Goal: Information Seeking & Learning: Learn about a topic

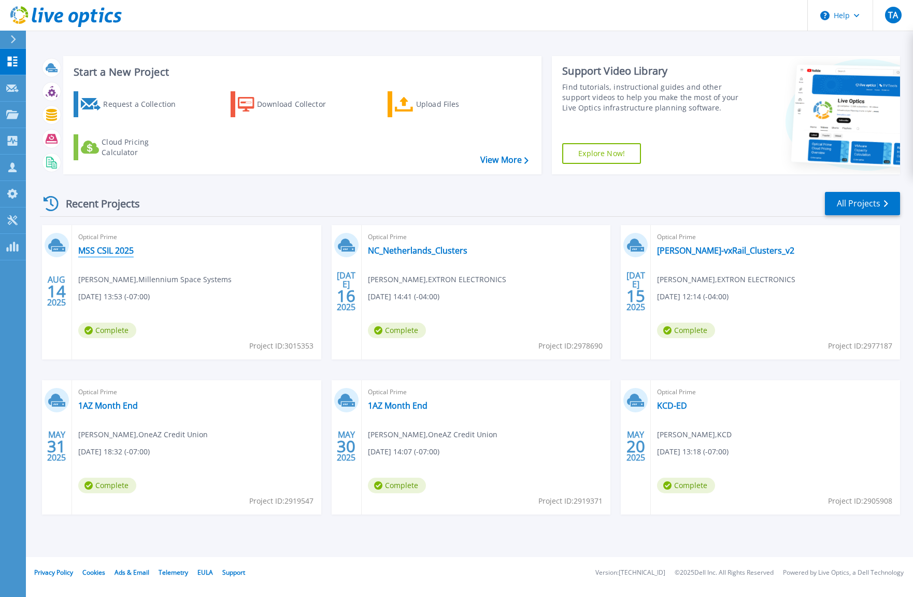
click at [128, 250] on link "MSS CSIL 2025" at bounding box center [105, 250] width 55 height 10
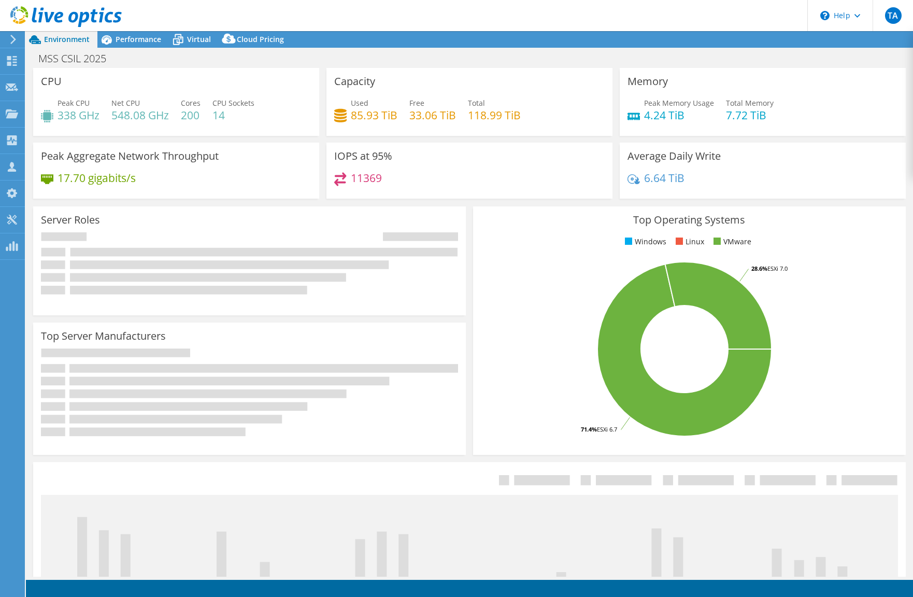
select select "USD"
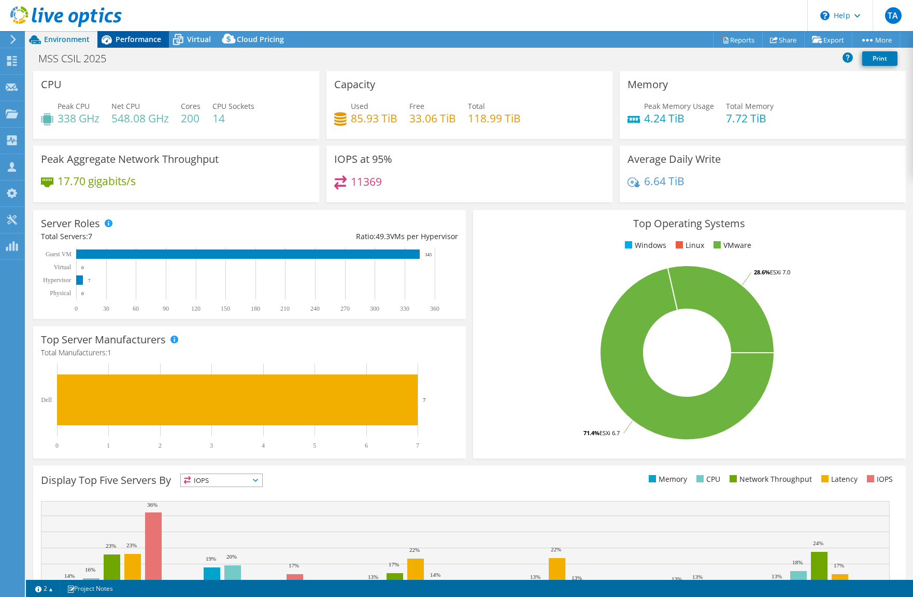
click at [148, 42] on span "Performance" at bounding box center [139, 39] width 46 height 10
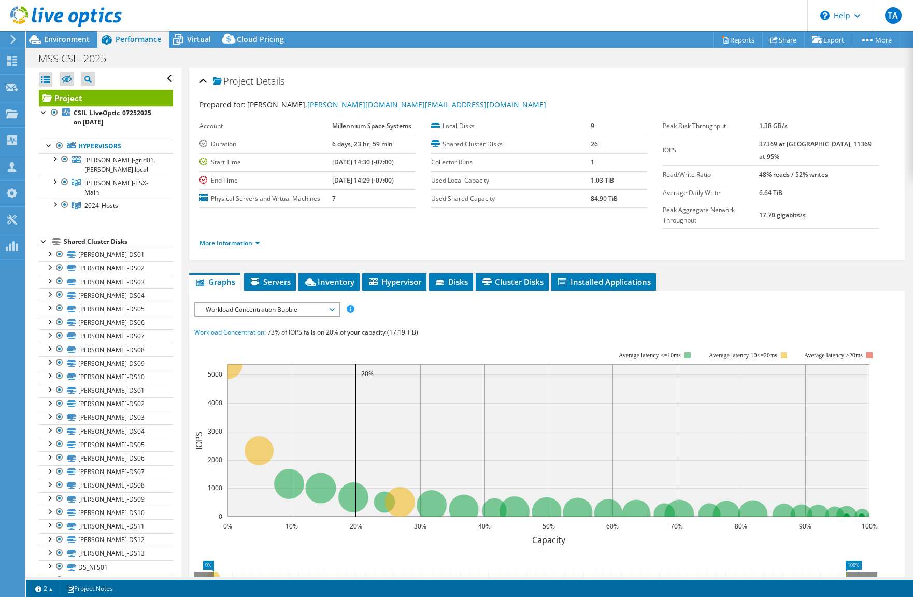
click at [332, 303] on span "Workload Concentration Bubble" at bounding box center [267, 309] width 133 height 12
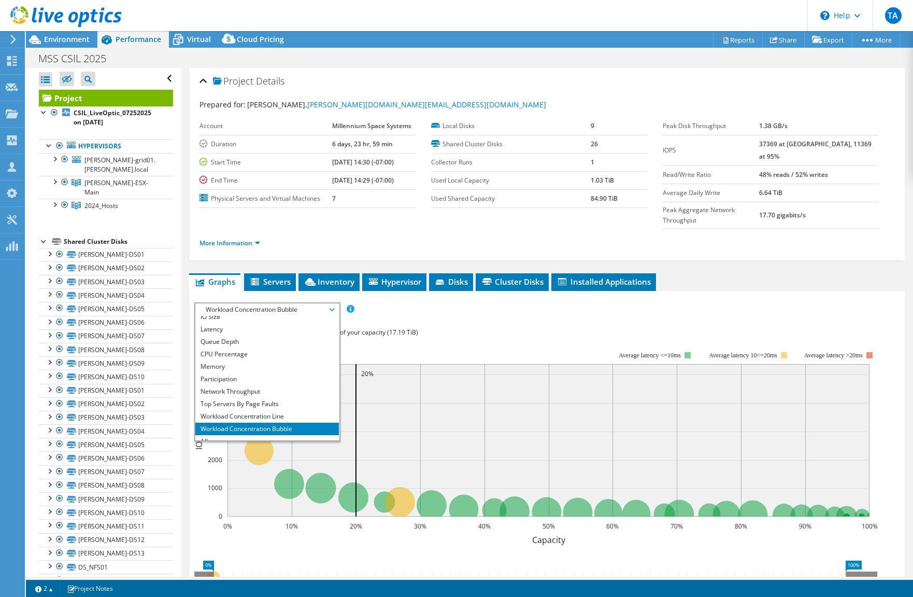
scroll to position [37, 0]
click at [215, 428] on li "All" at bounding box center [267, 434] width 144 height 12
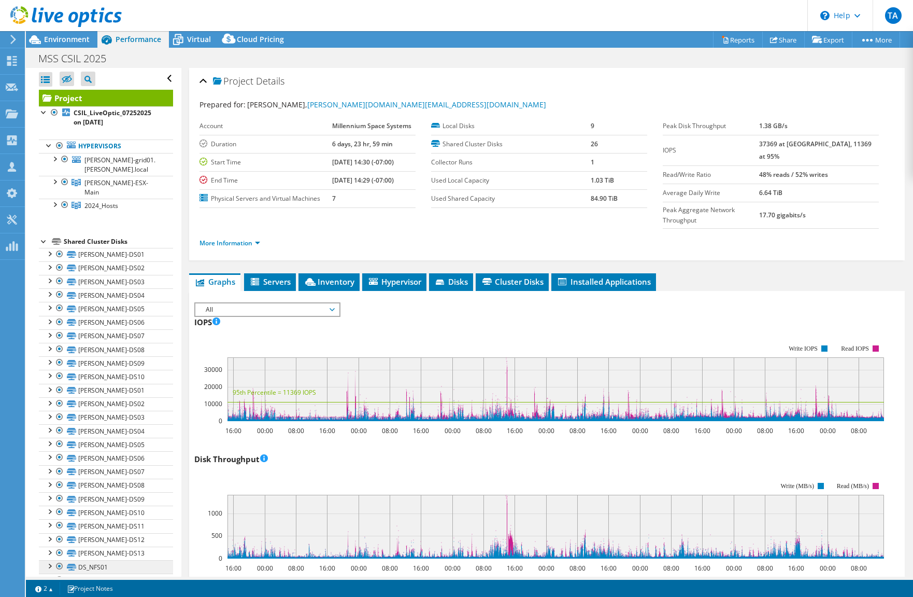
scroll to position [27, 0]
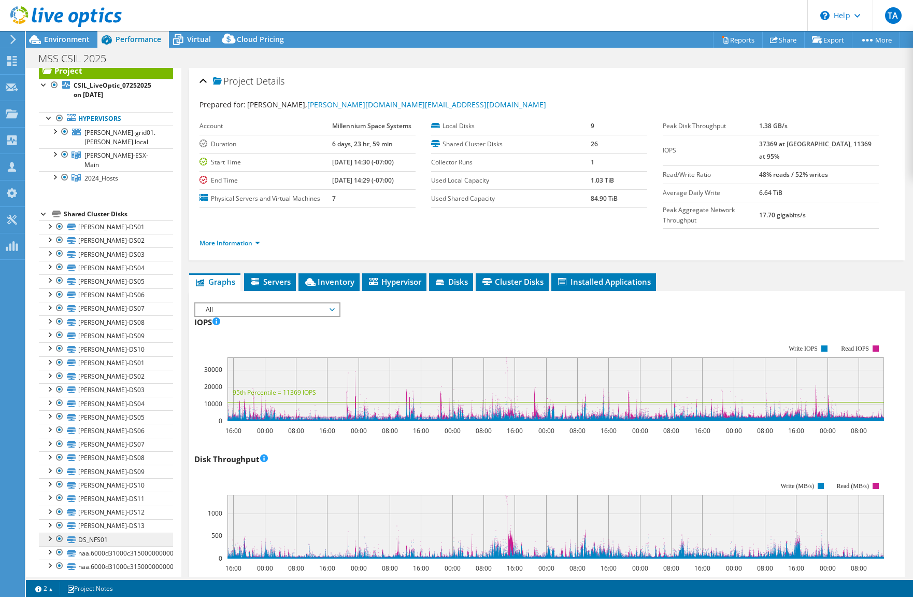
click at [94, 532] on link "DS_NFS01" at bounding box center [106, 538] width 134 height 13
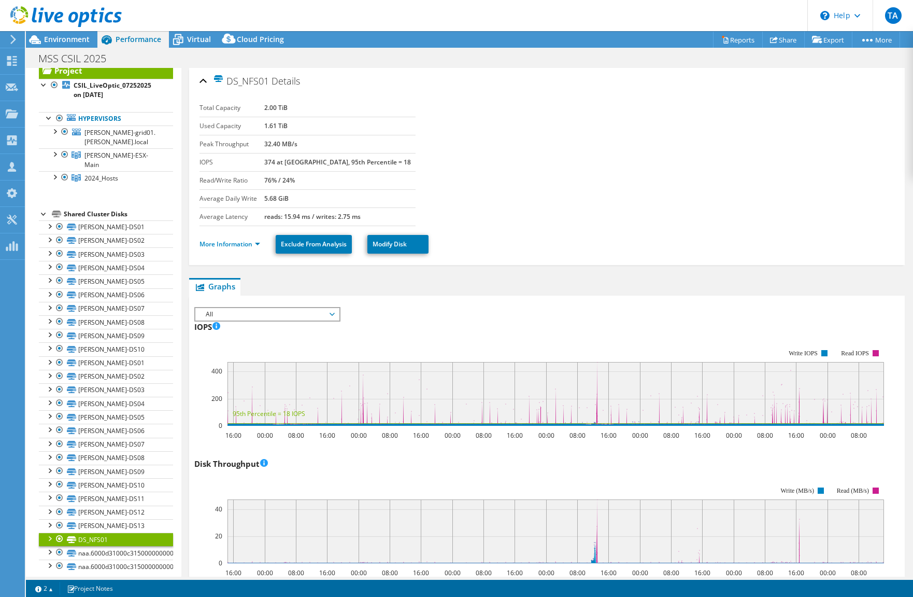
click at [51, 532] on div at bounding box center [49, 537] width 10 height 10
click at [48, 532] on div at bounding box center [49, 537] width 10 height 10
click at [55, 131] on div at bounding box center [54, 130] width 10 height 10
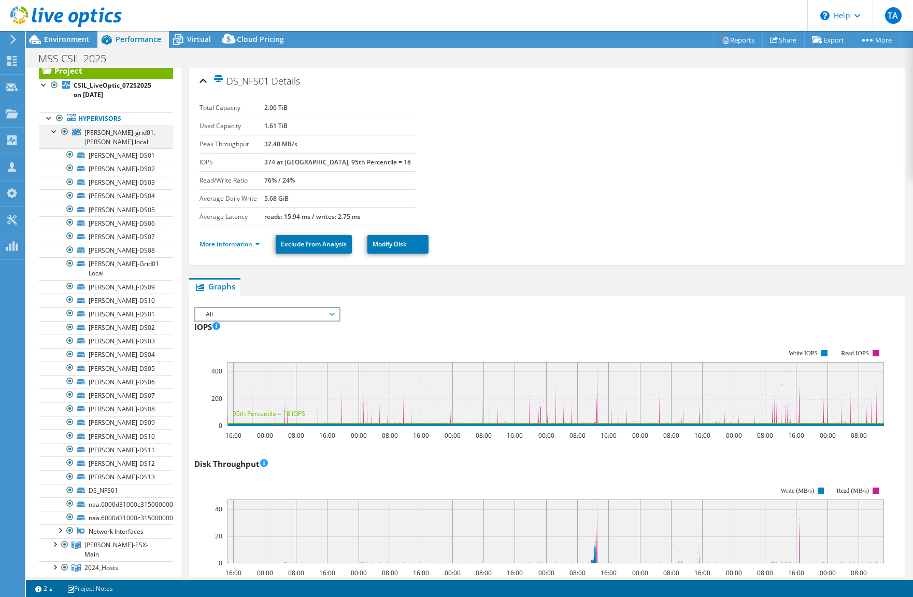
click at [55, 131] on div at bounding box center [54, 130] width 10 height 10
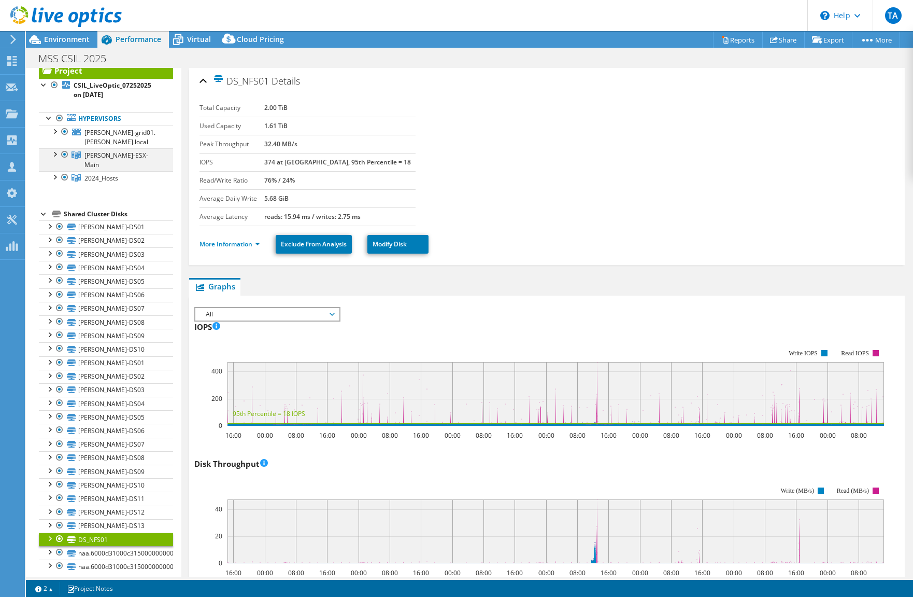
click at [55, 153] on div at bounding box center [54, 153] width 10 height 10
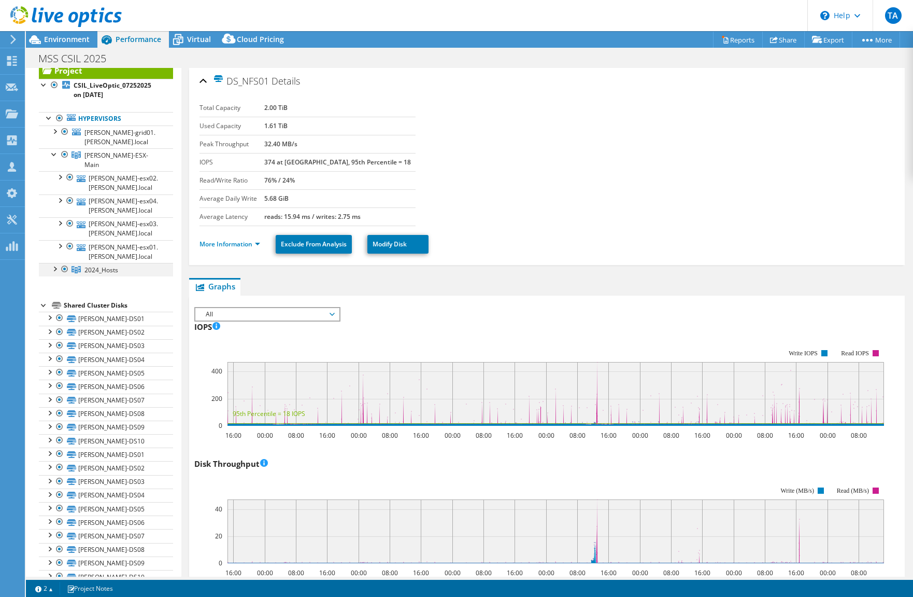
click at [53, 263] on div at bounding box center [54, 268] width 10 height 10
click at [54, 132] on div at bounding box center [54, 130] width 10 height 10
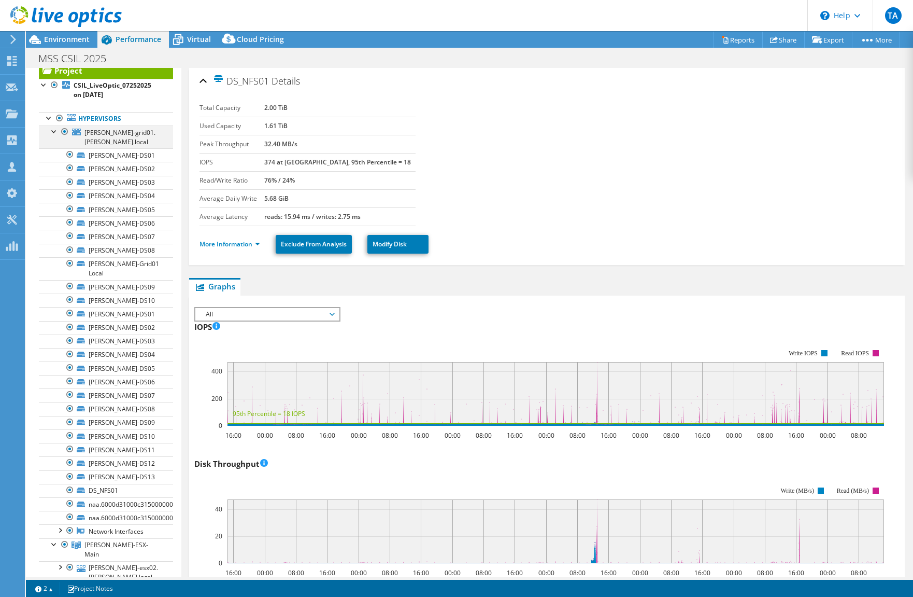
click at [54, 132] on div at bounding box center [54, 130] width 10 height 10
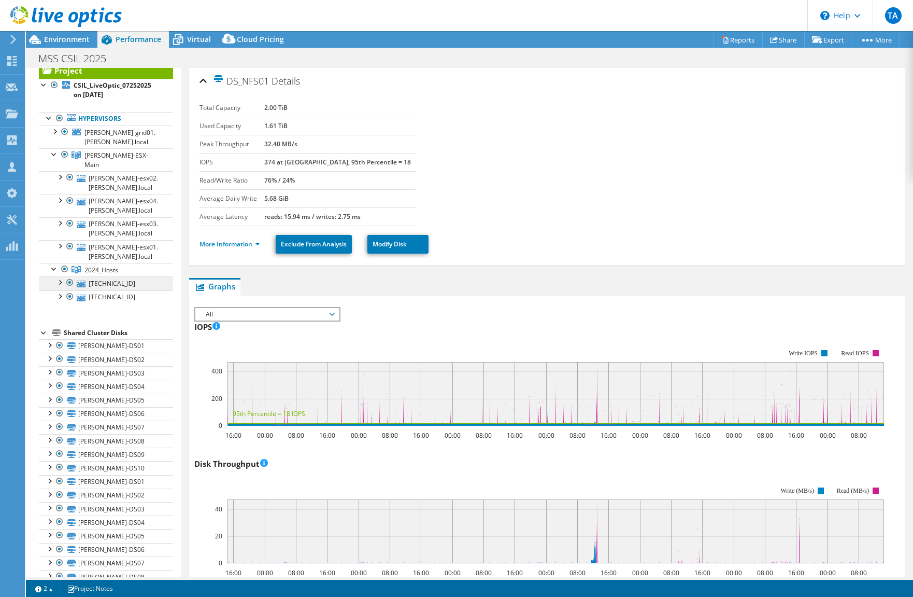
click at [96, 276] on link "[TECHNICAL_ID]" at bounding box center [106, 282] width 134 height 13
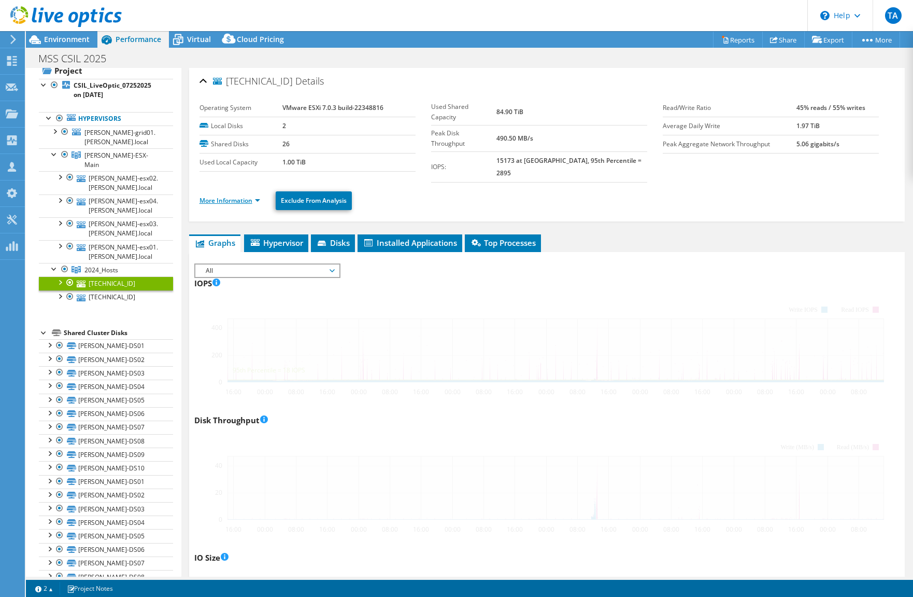
click at [237, 196] on link "More Information" at bounding box center [230, 200] width 61 height 9
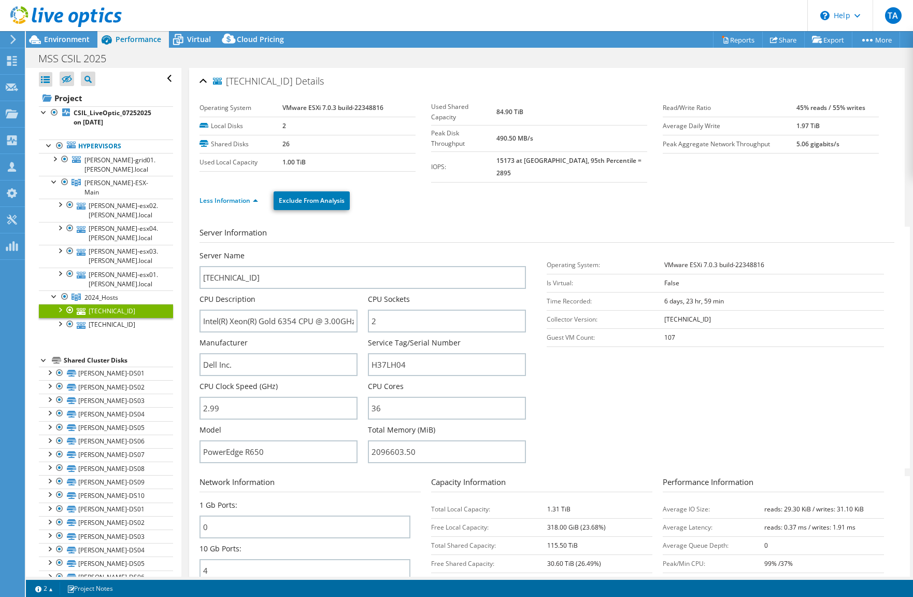
select select "USD"
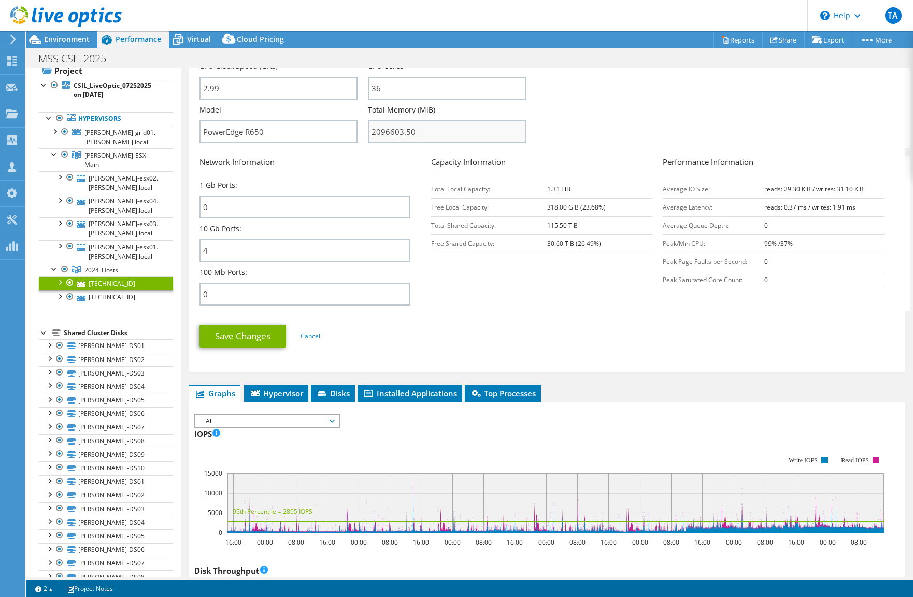
scroll to position [375, 0]
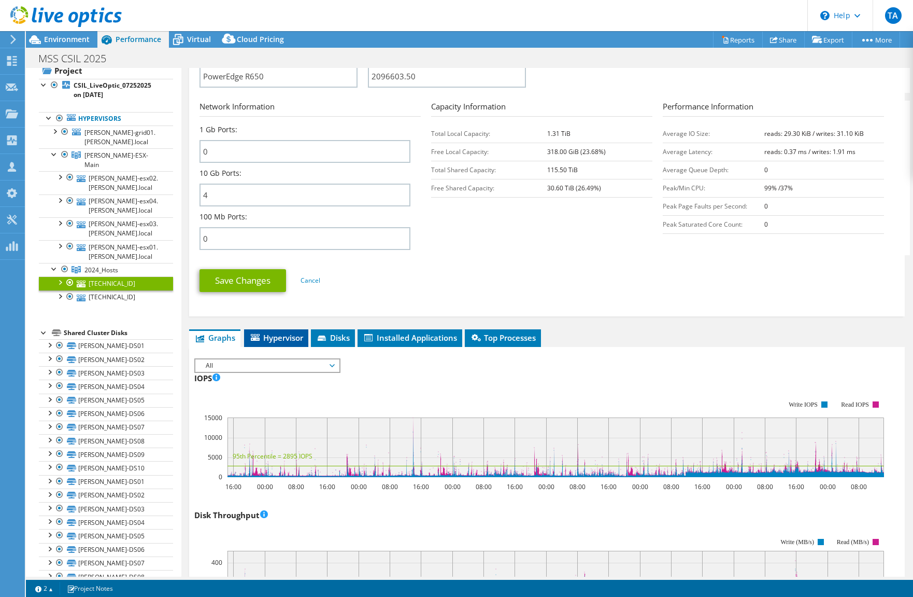
click at [277, 332] on span "Hypervisor" at bounding box center [276, 337] width 54 height 10
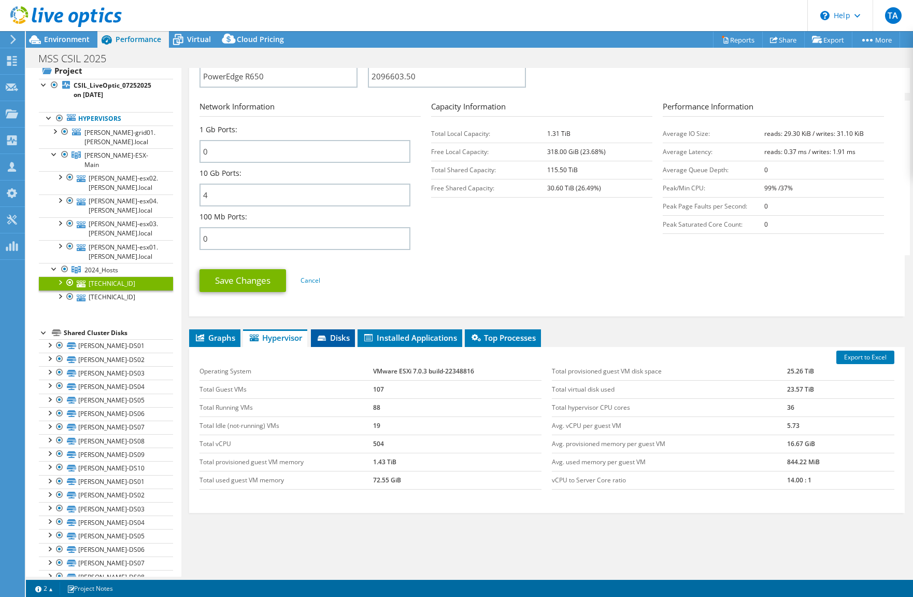
click at [350, 332] on span "Disks" at bounding box center [333, 337] width 34 height 10
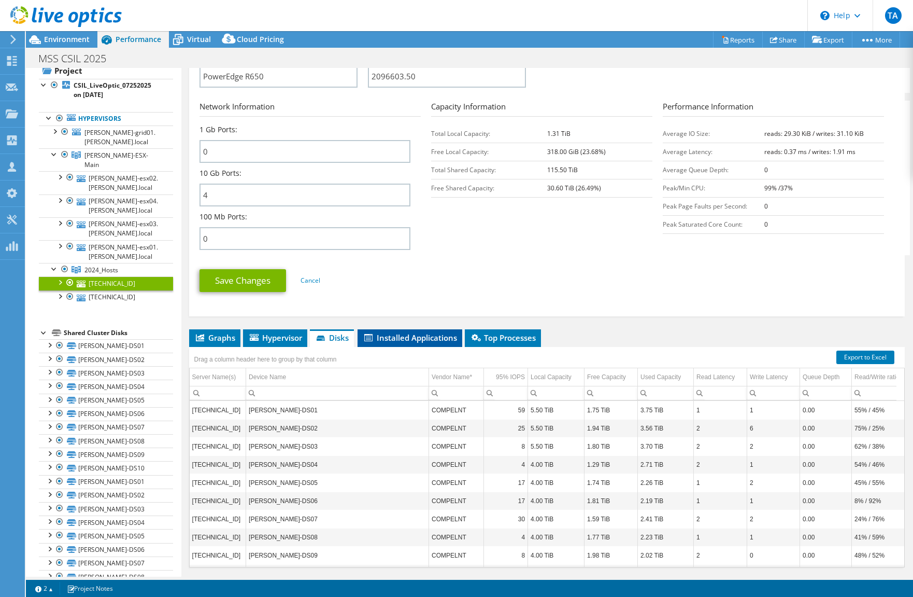
click at [420, 332] on span "Installed Applications" at bounding box center [410, 337] width 94 height 10
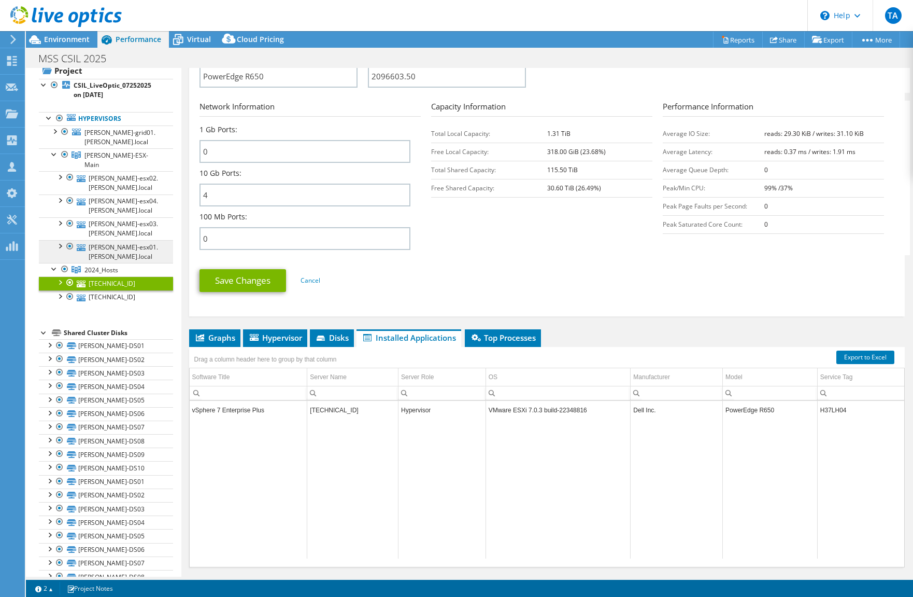
click at [103, 241] on link "[PERSON_NAME]-esx01.[PERSON_NAME].local" at bounding box center [106, 251] width 134 height 23
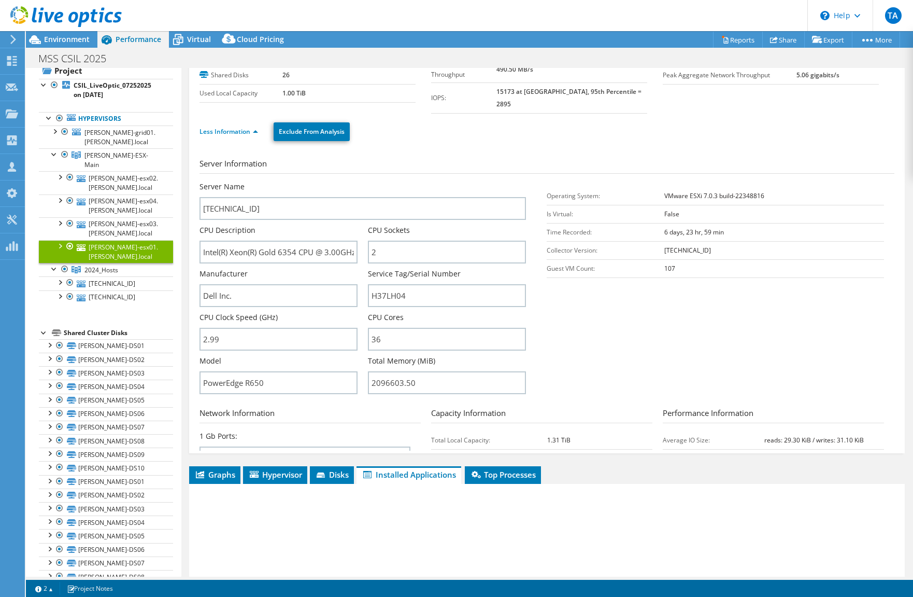
scroll to position [0, 0]
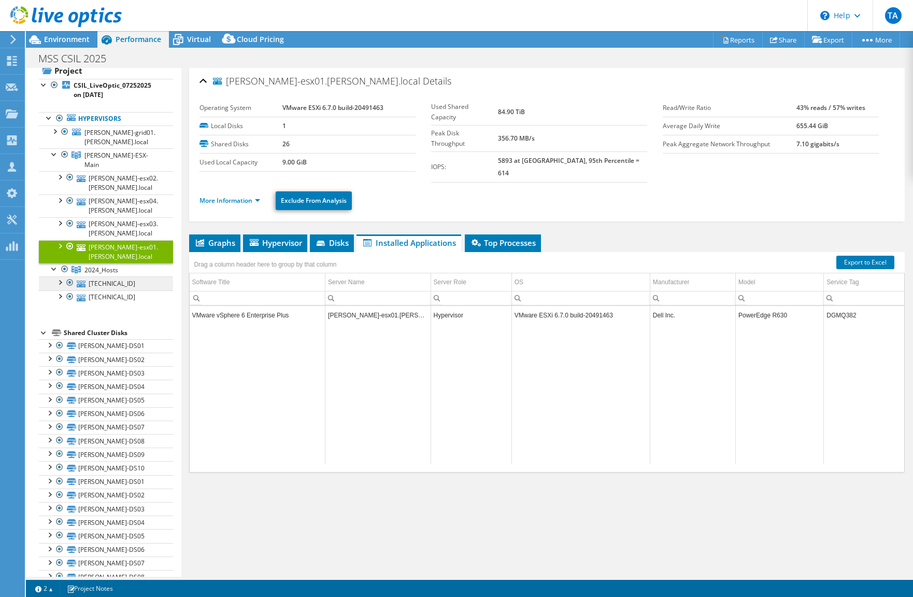
click at [100, 276] on link "[TECHNICAL_ID]" at bounding box center [106, 282] width 134 height 13
click at [97, 276] on link "[TECHNICAL_ID]" at bounding box center [106, 282] width 134 height 13
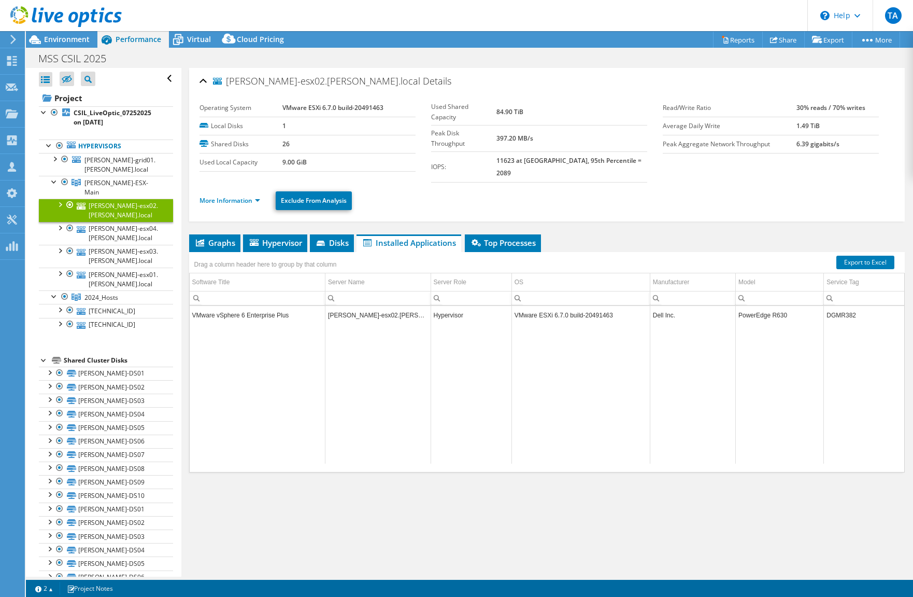
select select "USD"
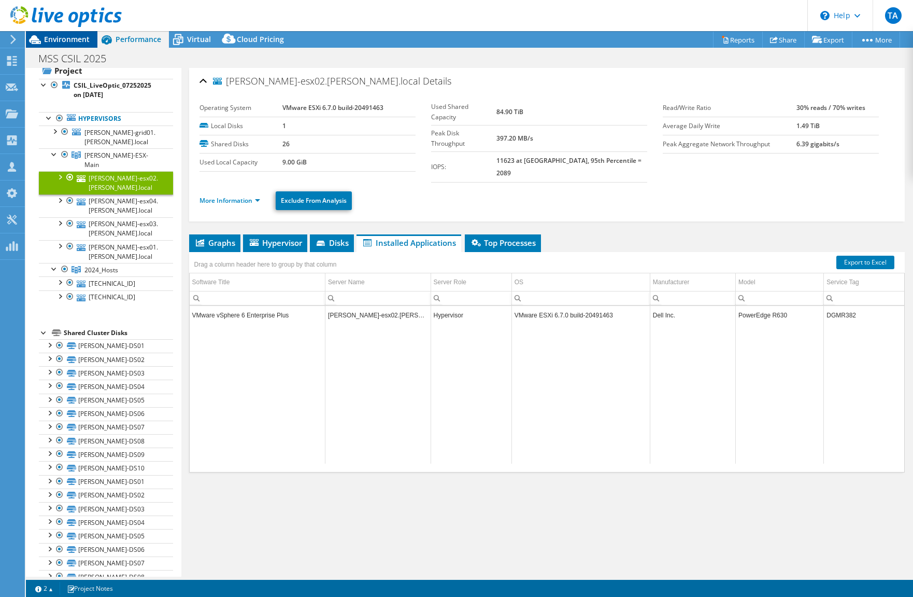
click at [58, 41] on span "Environment" at bounding box center [67, 39] width 46 height 10
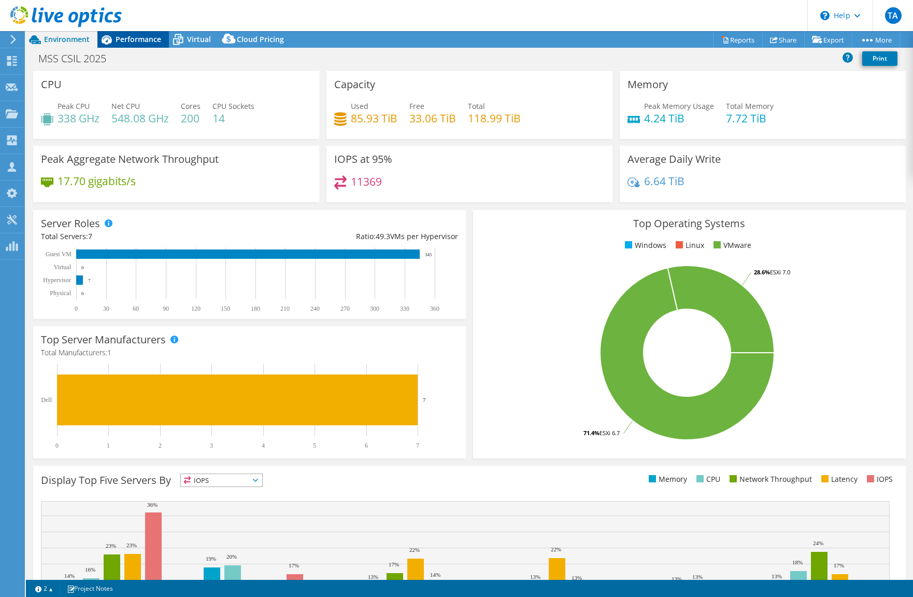
click at [134, 40] on span "Performance" at bounding box center [139, 39] width 46 height 10
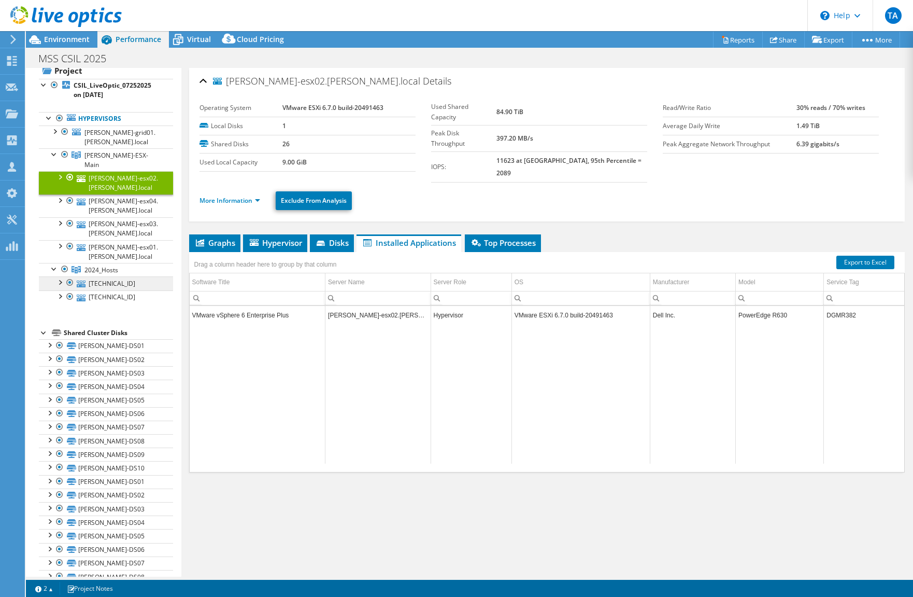
click at [98, 276] on link "[TECHNICAL_ID]" at bounding box center [106, 282] width 134 height 13
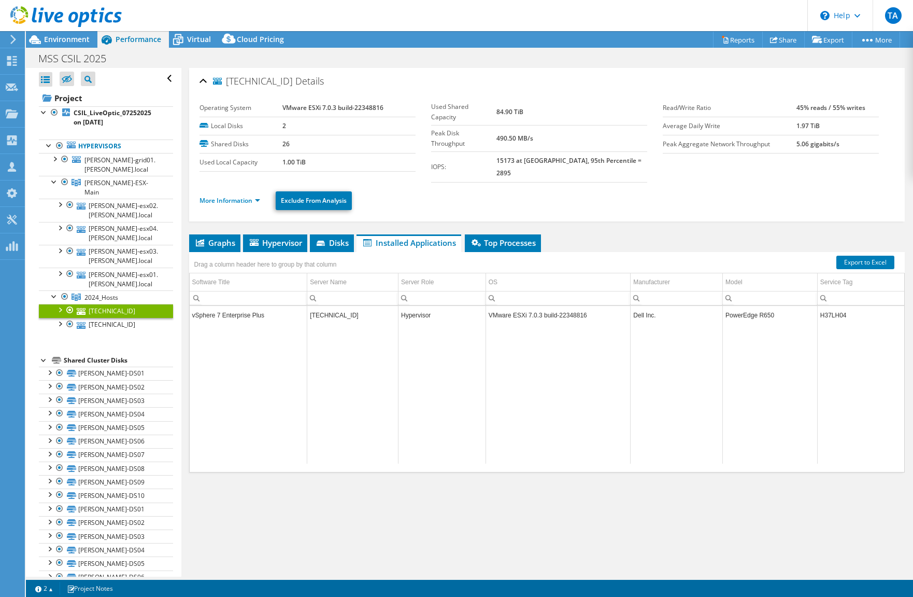
select select "USD"
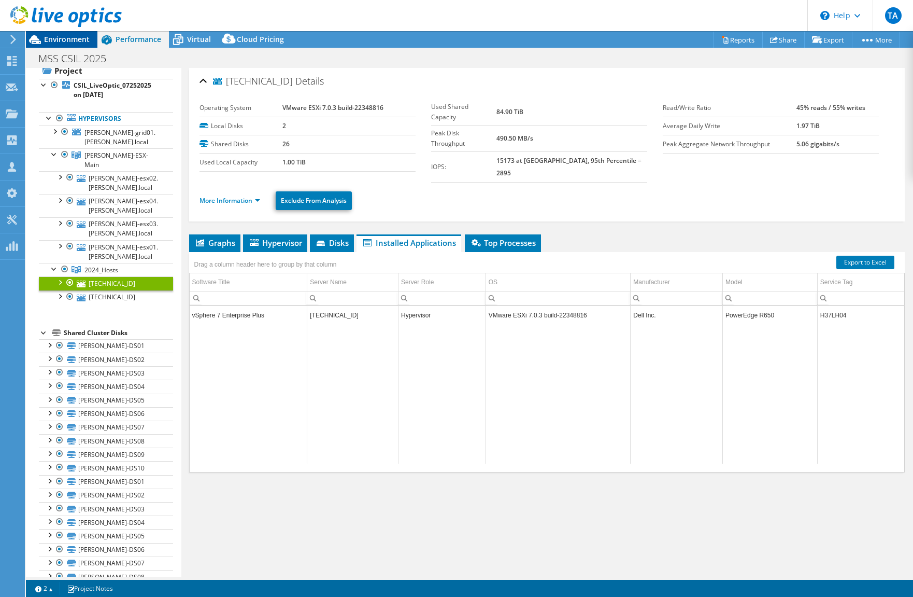
click at [63, 43] on span "Environment" at bounding box center [67, 39] width 46 height 10
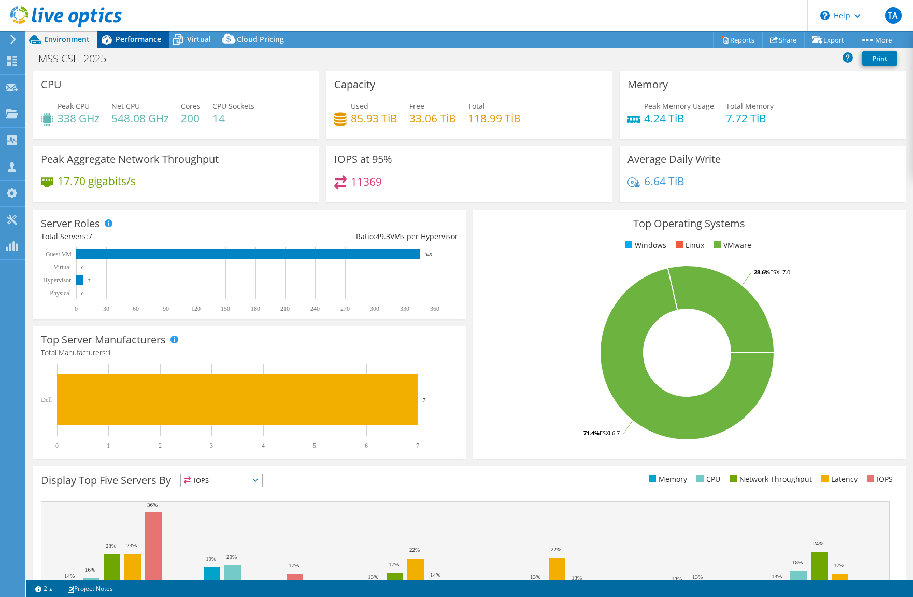
click at [139, 43] on span "Performance" at bounding box center [139, 39] width 46 height 10
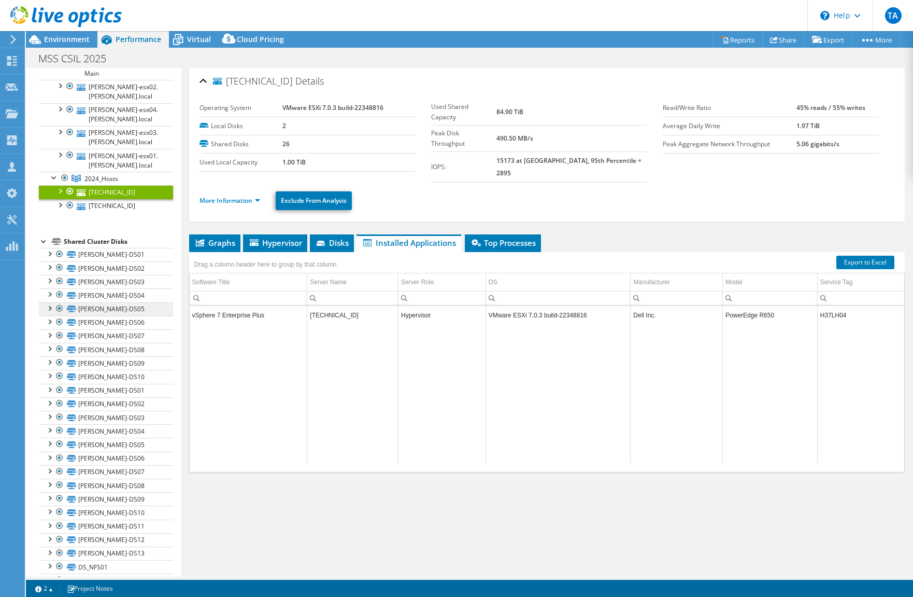
scroll to position [146, 0]
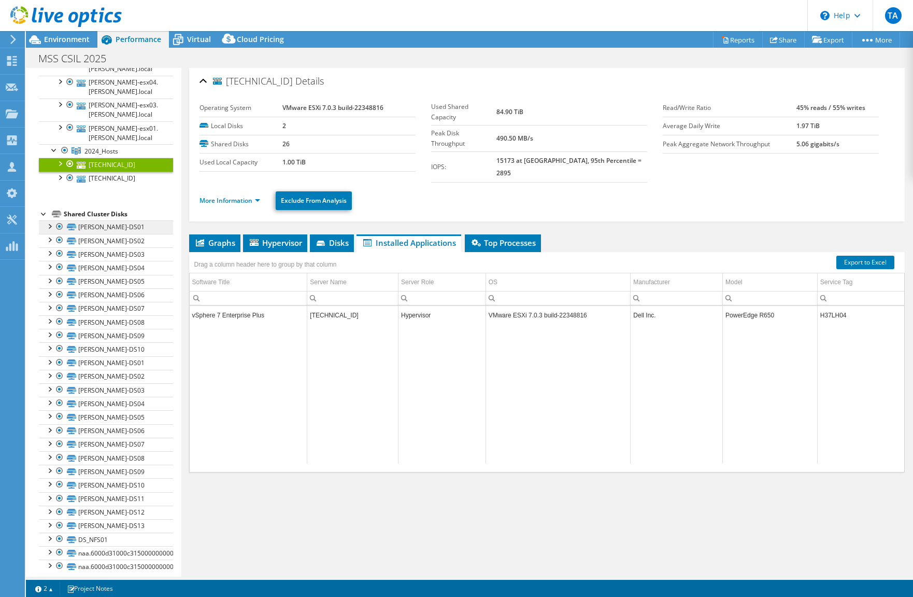
click at [92, 220] on link "[PERSON_NAME]-DS01" at bounding box center [106, 226] width 134 height 13
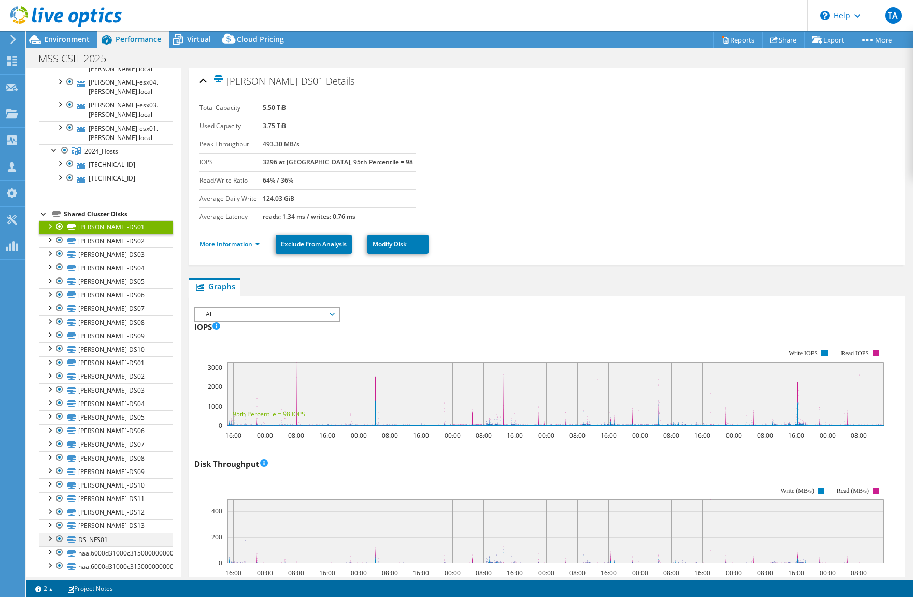
click at [50, 532] on div at bounding box center [49, 537] width 10 height 10
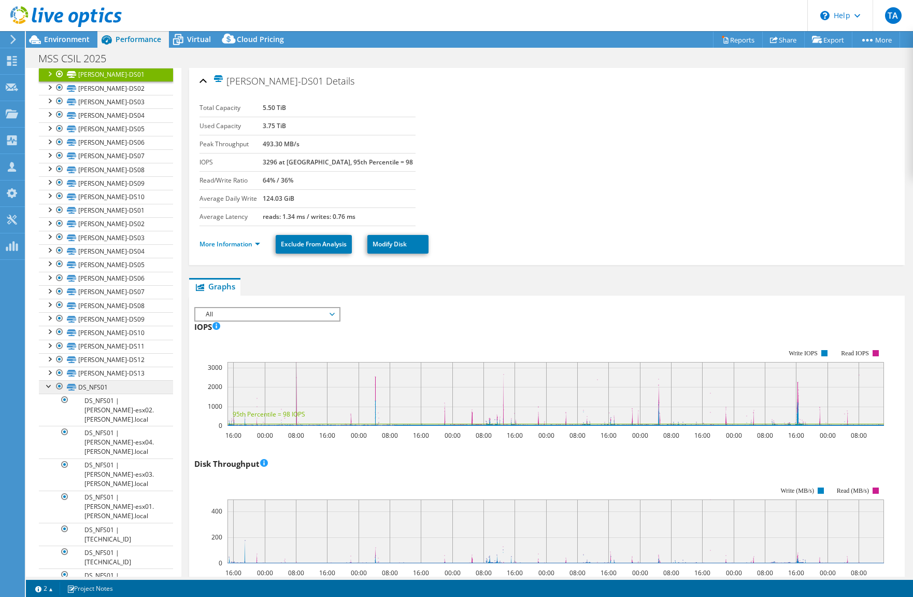
scroll to position [306, 0]
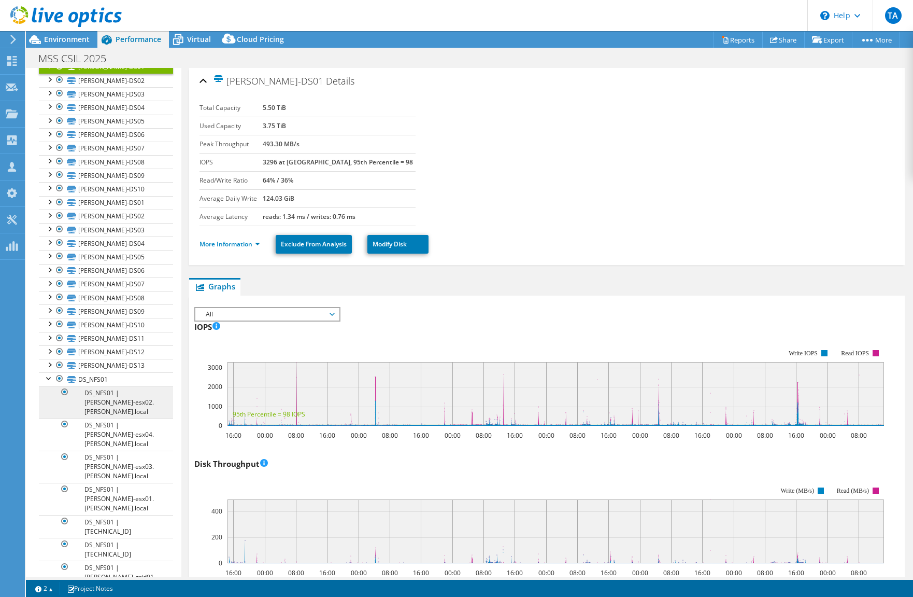
click at [118, 386] on link "DS_NFS01 | [PERSON_NAME]-esx02.[PERSON_NAME].local" at bounding box center [106, 402] width 134 height 32
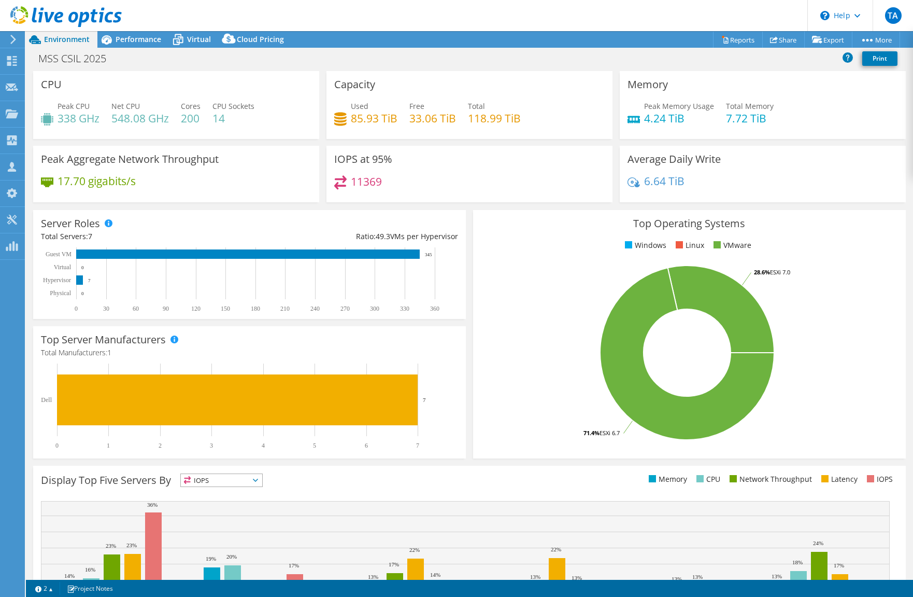
select select "USD"
click at [148, 39] on span "Performance" at bounding box center [139, 39] width 46 height 10
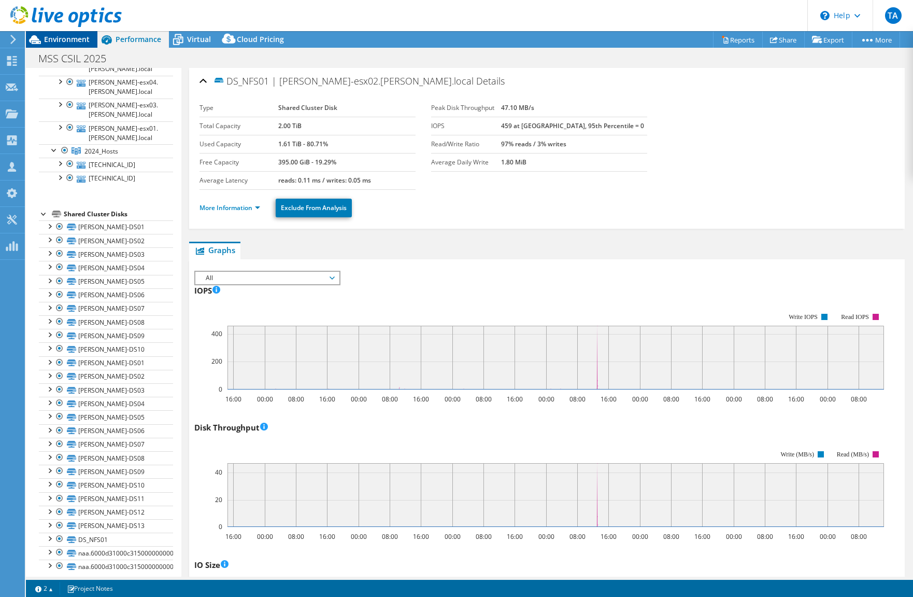
click at [64, 40] on span "Environment" at bounding box center [67, 39] width 46 height 10
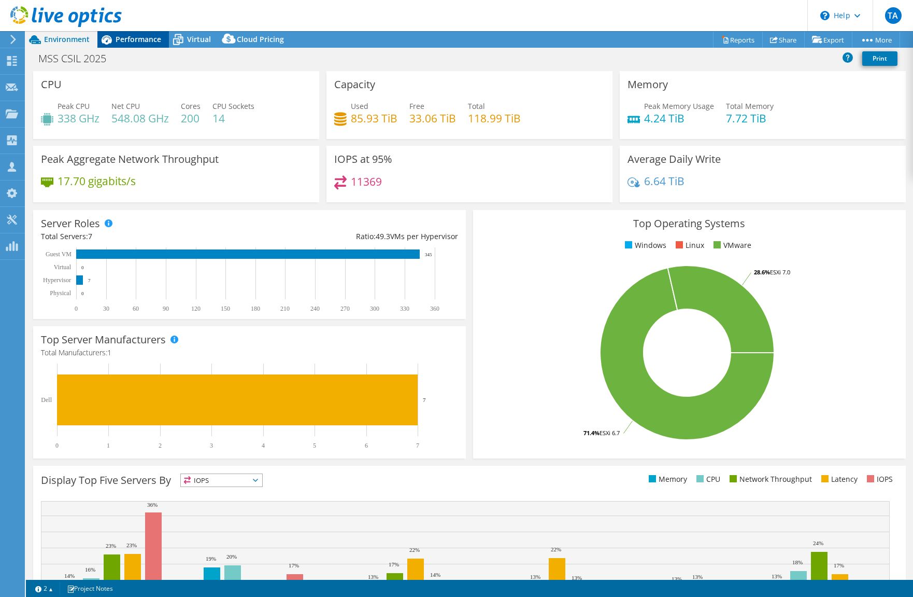
click at [136, 37] on span "Performance" at bounding box center [139, 39] width 46 height 10
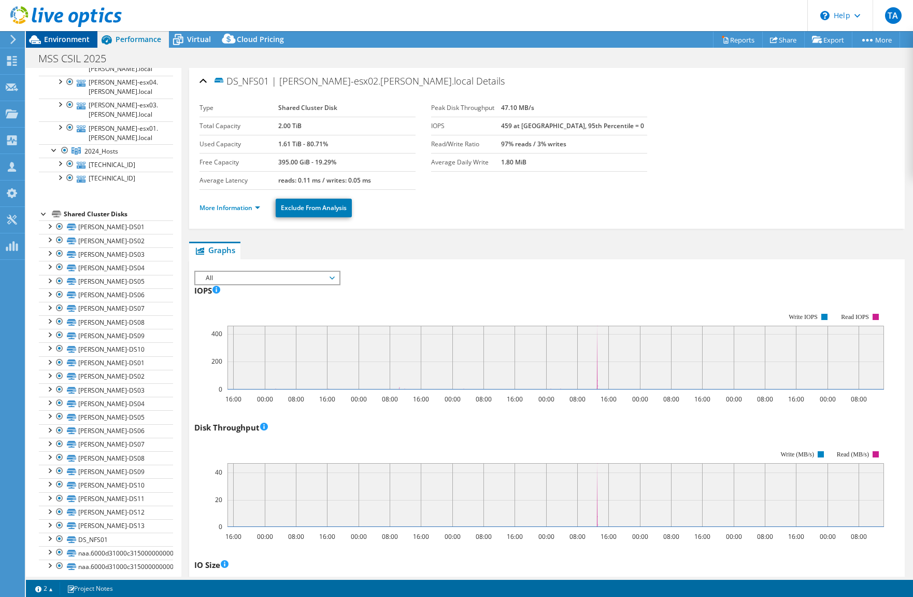
click at [76, 41] on span "Environment" at bounding box center [67, 39] width 46 height 10
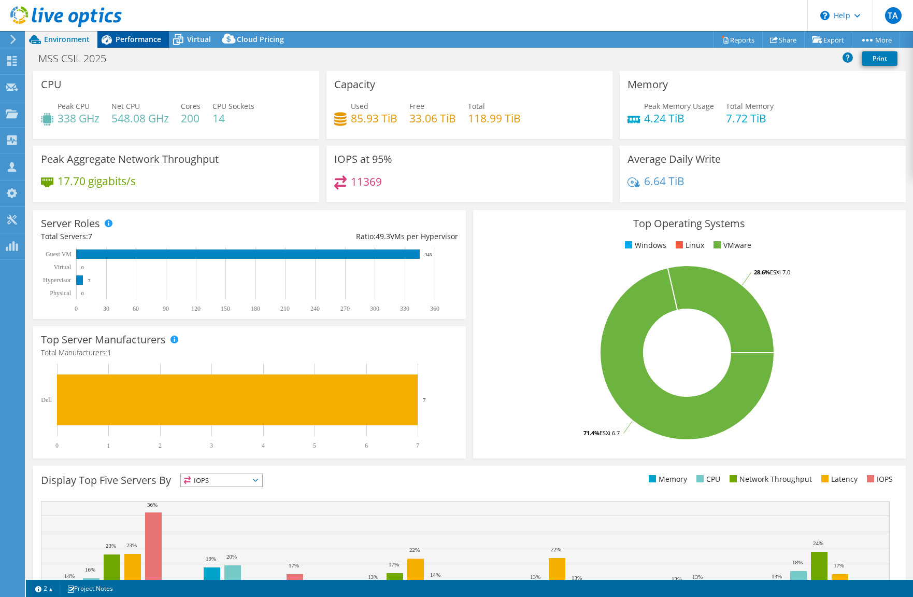
click at [144, 39] on span "Performance" at bounding box center [139, 39] width 46 height 10
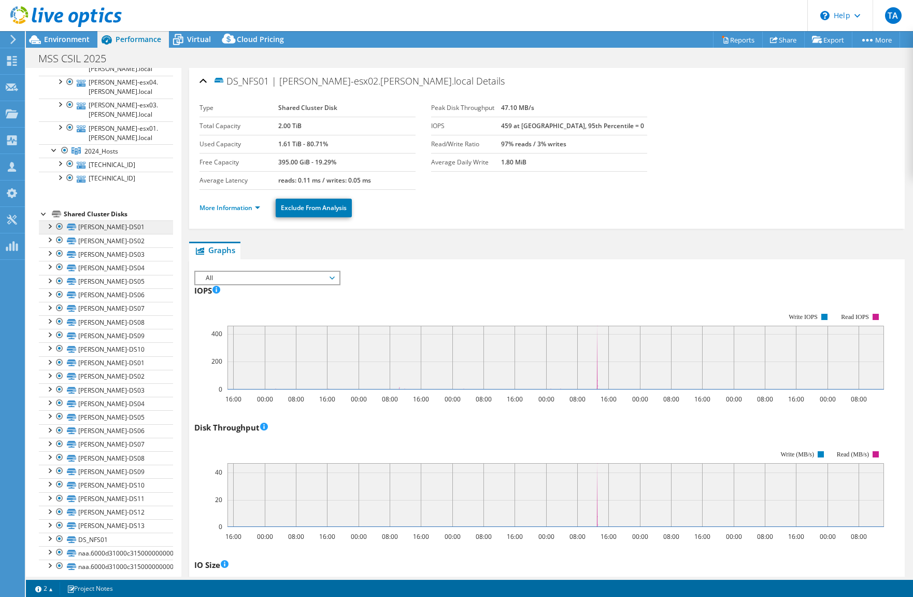
scroll to position [0, 0]
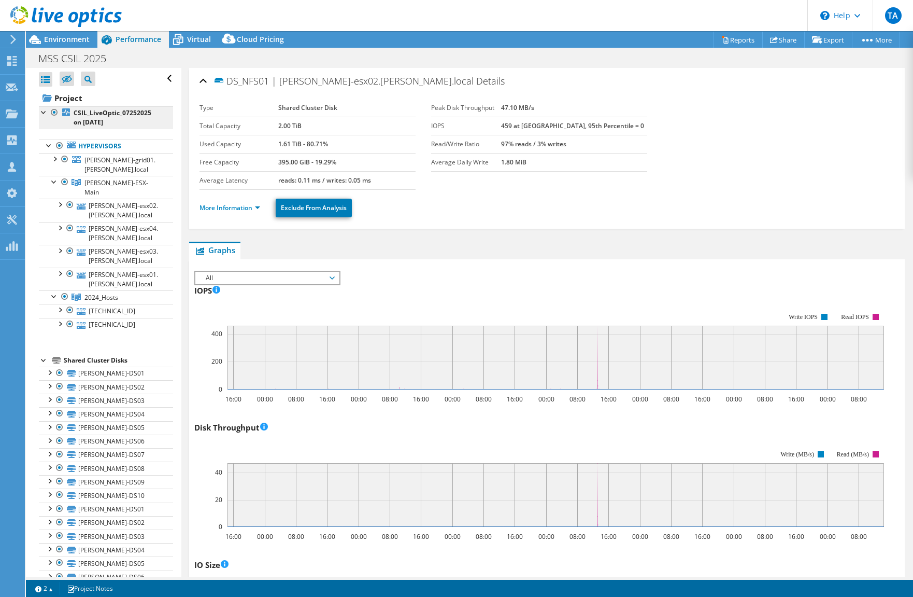
click at [100, 110] on b "CSIL_LiveOptic_07252025 on [DATE]" at bounding box center [113, 117] width 78 height 18
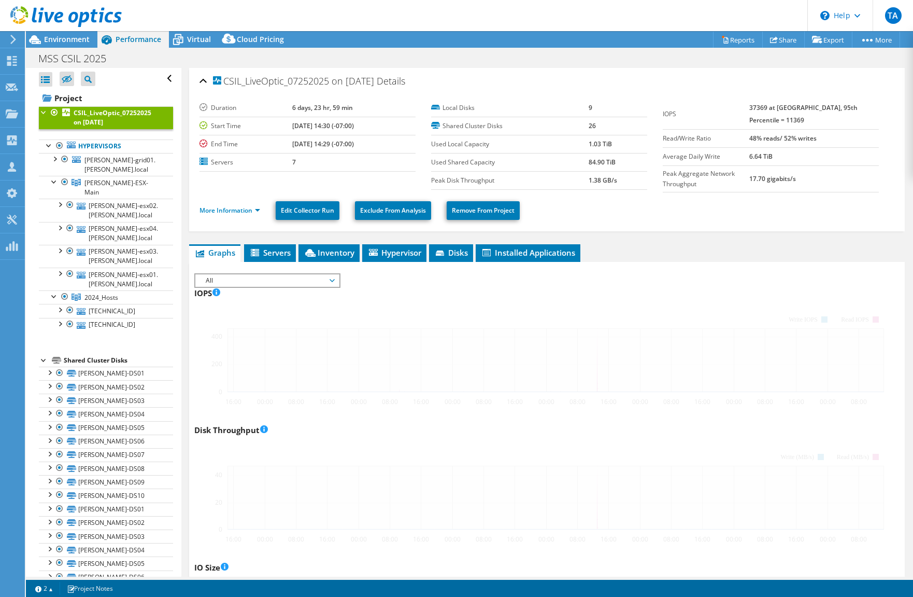
click at [333, 281] on span "All" at bounding box center [267, 280] width 133 height 12
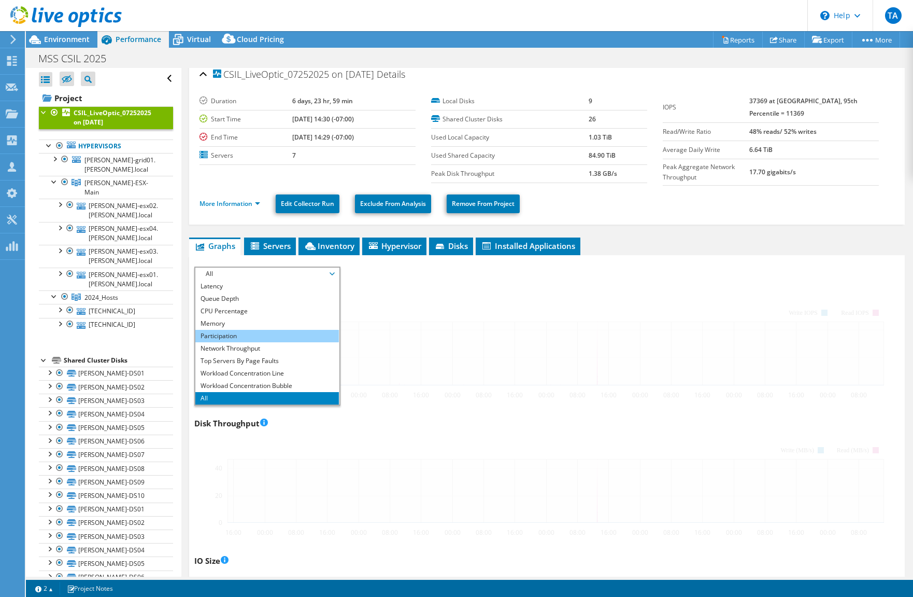
scroll to position [64, 0]
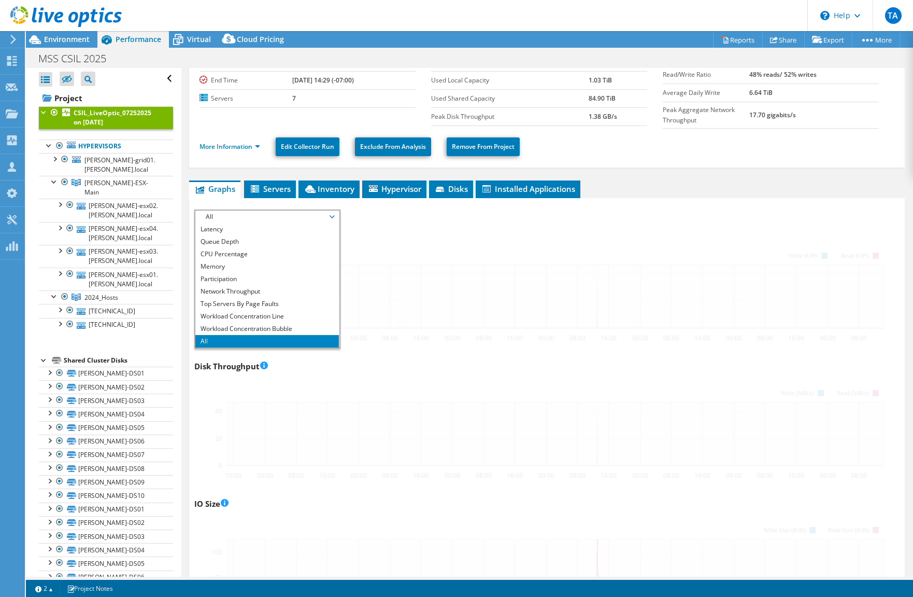
click at [274, 343] on li "All" at bounding box center [267, 341] width 144 height 12
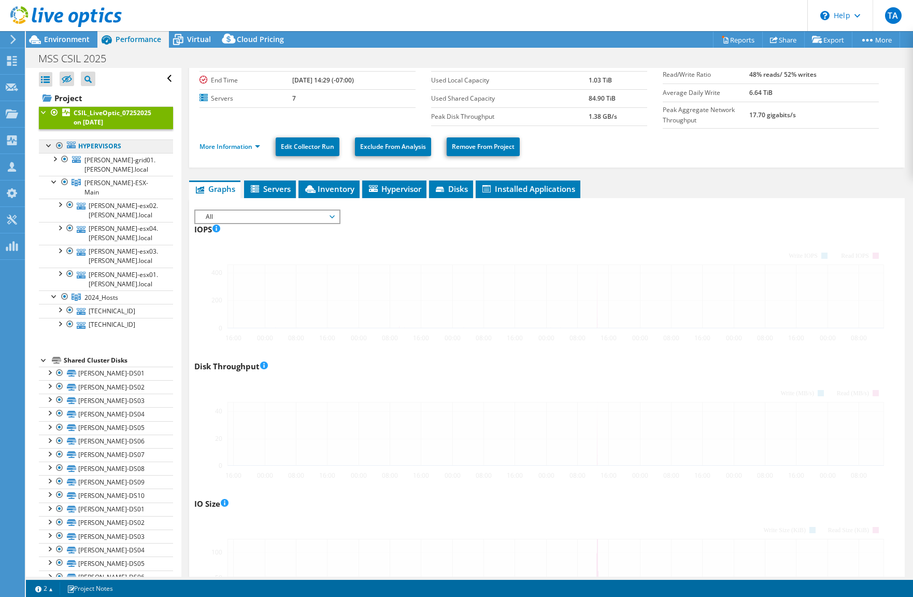
click at [91, 144] on link "Hypervisors" at bounding box center [106, 145] width 134 height 13
click at [96, 407] on link "[PERSON_NAME]-DS04" at bounding box center [106, 413] width 134 height 13
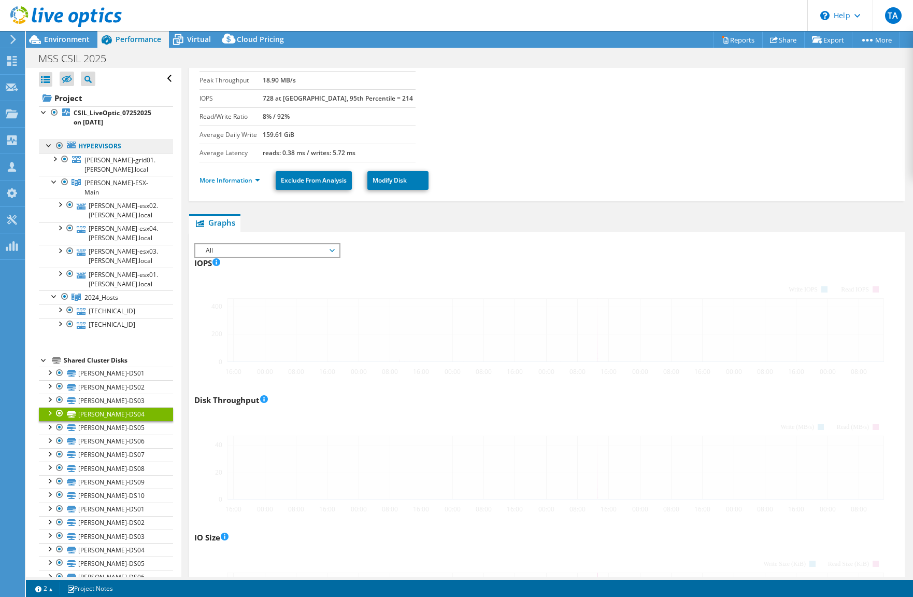
click at [83, 143] on link "Hypervisors" at bounding box center [106, 145] width 134 height 13
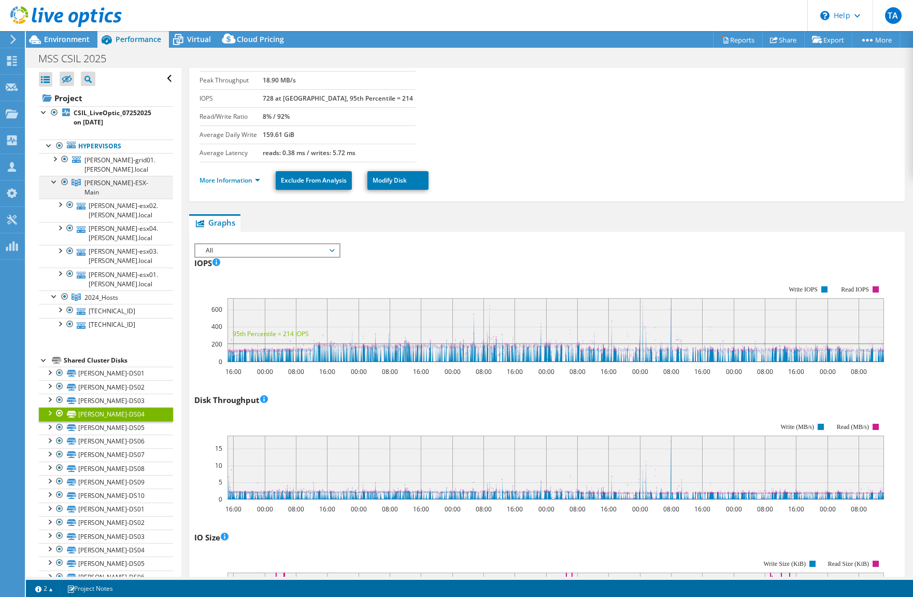
click at [54, 184] on div at bounding box center [54, 181] width 10 height 10
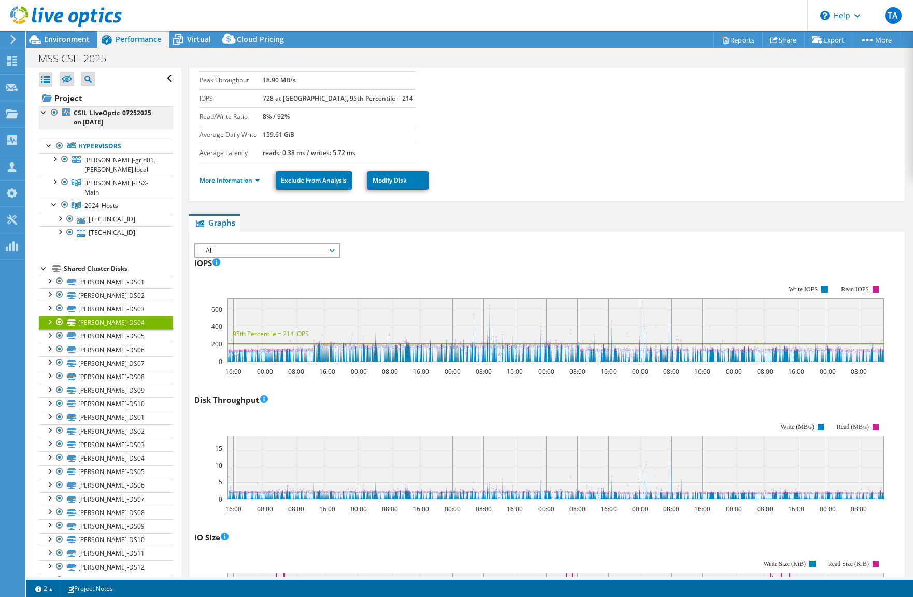
click at [95, 113] on b "CSIL_LiveOptic_07252025 on [DATE]" at bounding box center [113, 117] width 78 height 18
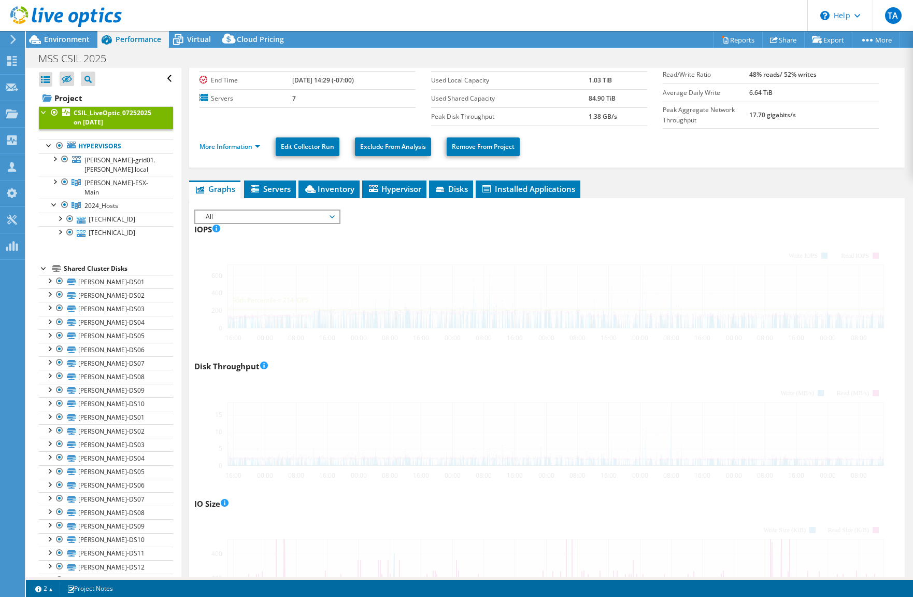
click at [331, 215] on span "All" at bounding box center [267, 216] width 133 height 12
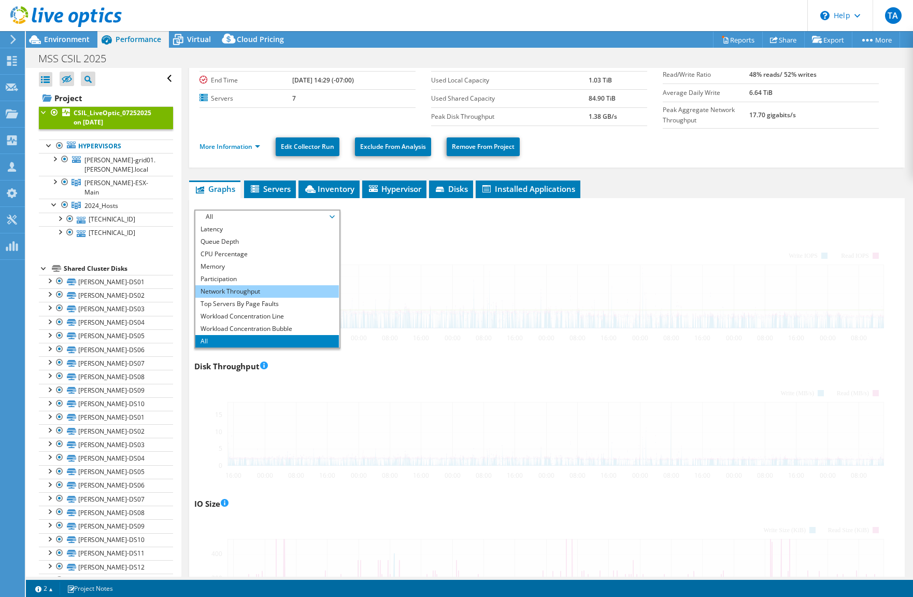
scroll to position [0, 0]
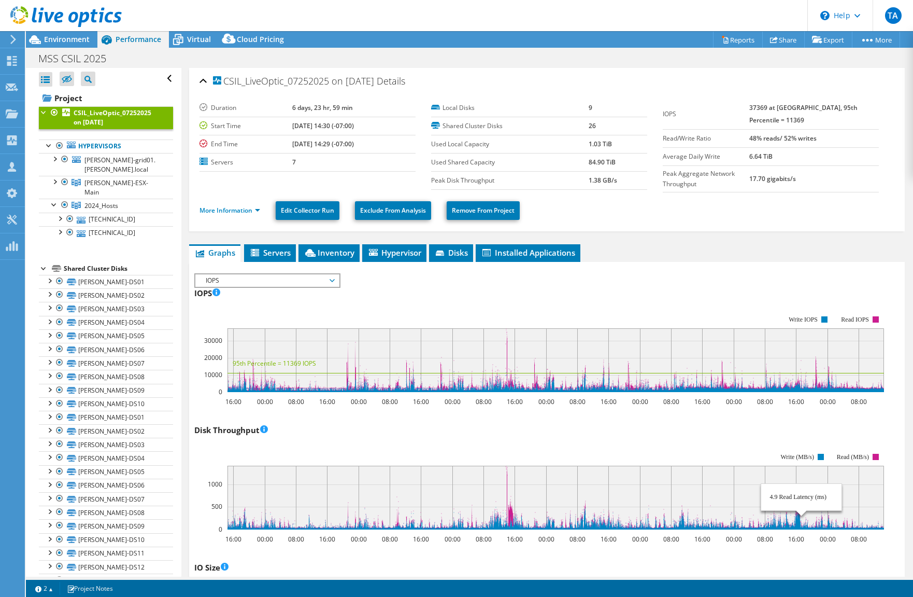
select select "USD"
click at [255, 210] on link "More Information" at bounding box center [230, 210] width 61 height 9
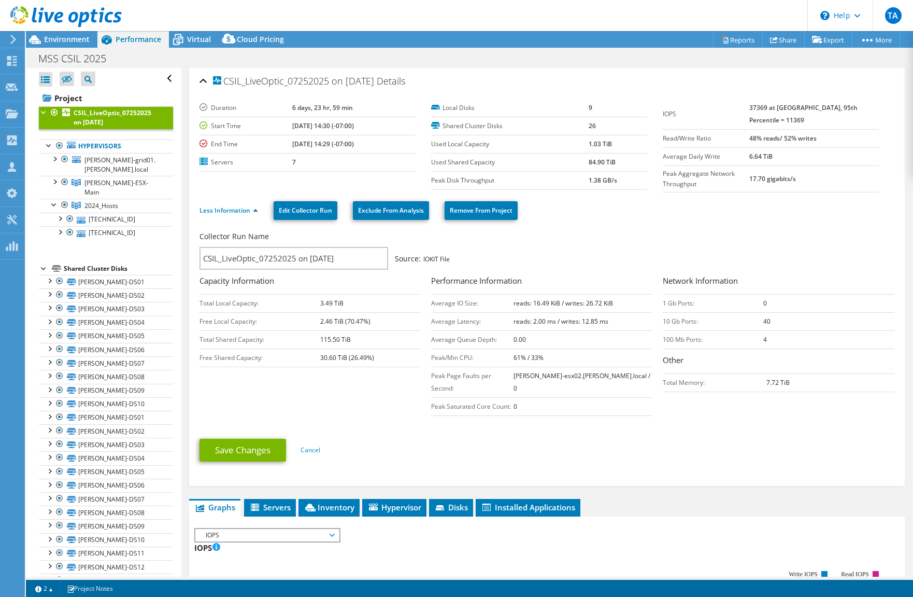
click at [56, 30] on div at bounding box center [61, 17] width 122 height 35
click at [58, 40] on span "Environment" at bounding box center [67, 39] width 46 height 10
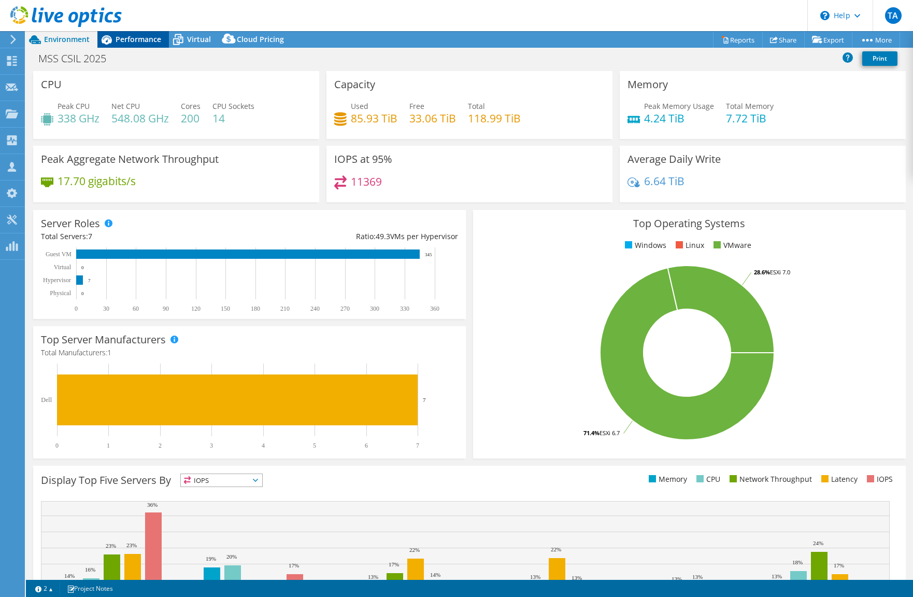
click at [118, 36] on span "Performance" at bounding box center [139, 39] width 46 height 10
